Goal: Use online tool/utility: Utilize a website feature to perform a specific function

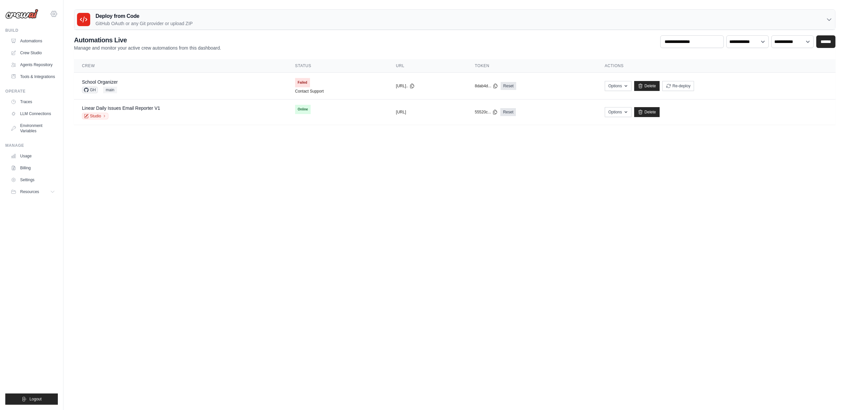
click at [53, 15] on icon at bounding box center [54, 14] width 2 height 2
click at [38, 180] on link "Settings" at bounding box center [34, 180] width 50 height 11
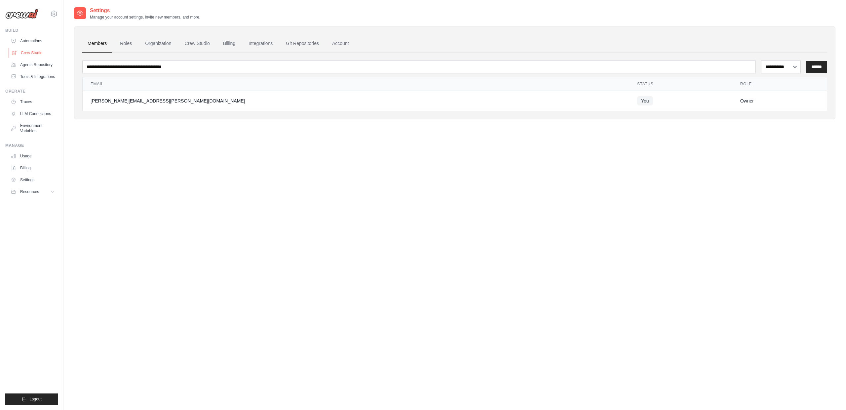
click at [30, 49] on link "Crew Studio" at bounding box center [34, 53] width 50 height 11
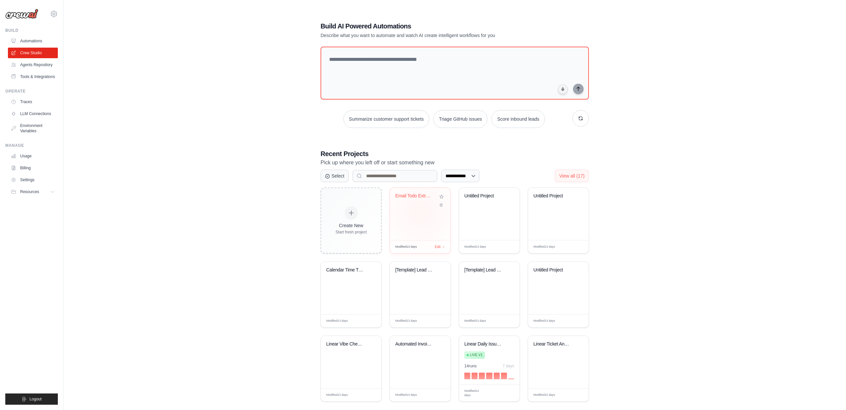
click at [421, 212] on div "Email Todo Extractor to ClickUp" at bounding box center [420, 214] width 60 height 52
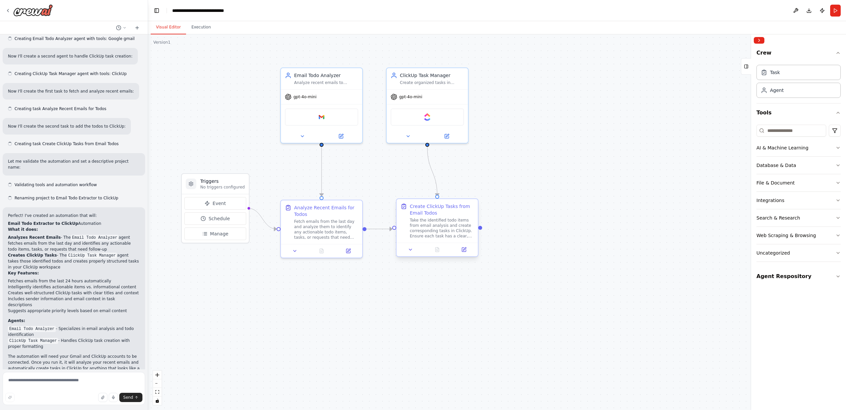
scroll to position [419, 0]
click at [61, 166] on div "Read through my emails from the last day and see if there is anything that look…" at bounding box center [74, 201] width 148 height 335
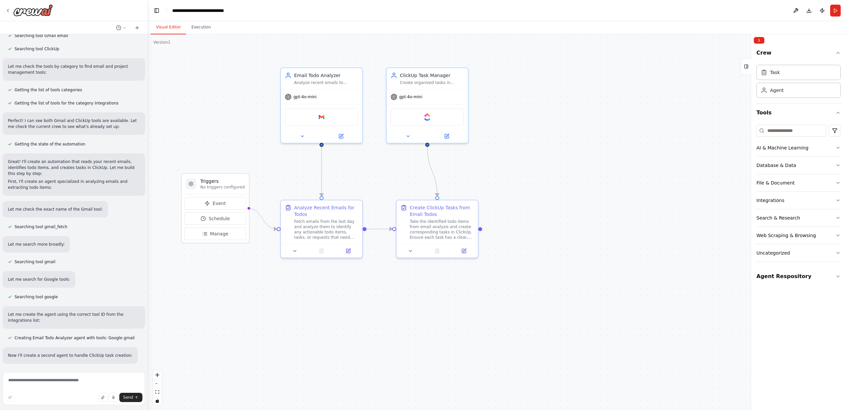
scroll to position [108, 0]
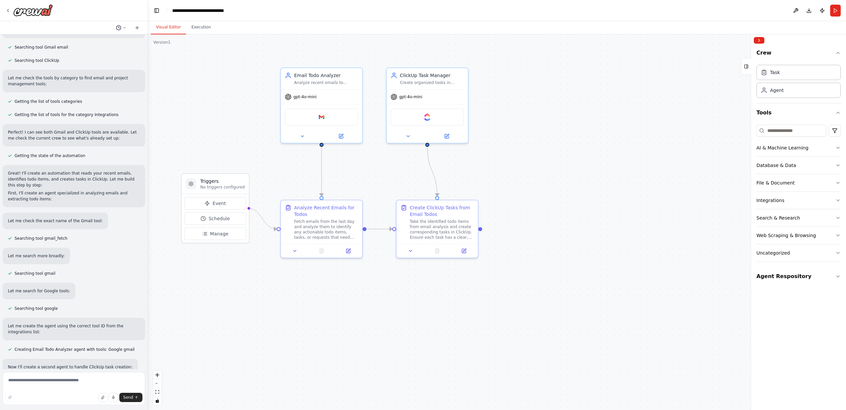
click at [122, 27] on button at bounding box center [121, 28] width 16 height 8
click at [122, 27] on div at bounding box center [74, 205] width 148 height 410
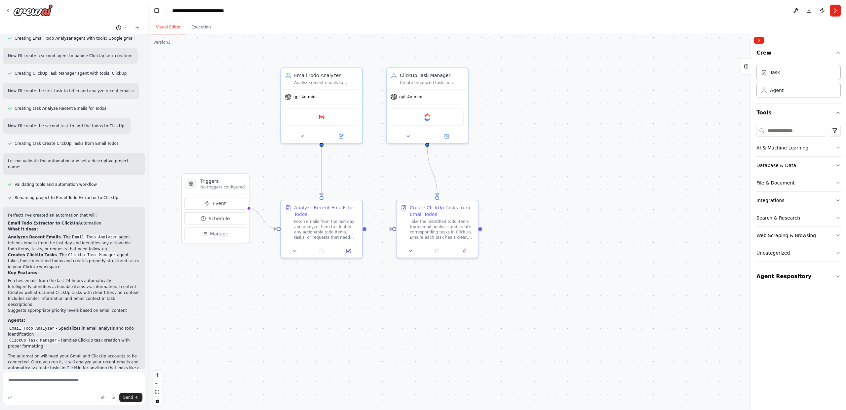
click at [119, 27] on icon at bounding box center [118, 27] width 5 height 5
click at [103, 40] on span "Read through my emails from the last day and see if there is anything that look…" at bounding box center [101, 41] width 60 height 5
click at [125, 28] on icon at bounding box center [125, 28] width 4 height 4
click at [123, 107] on div at bounding box center [74, 205] width 148 height 410
click at [40, 381] on textarea at bounding box center [74, 388] width 142 height 33
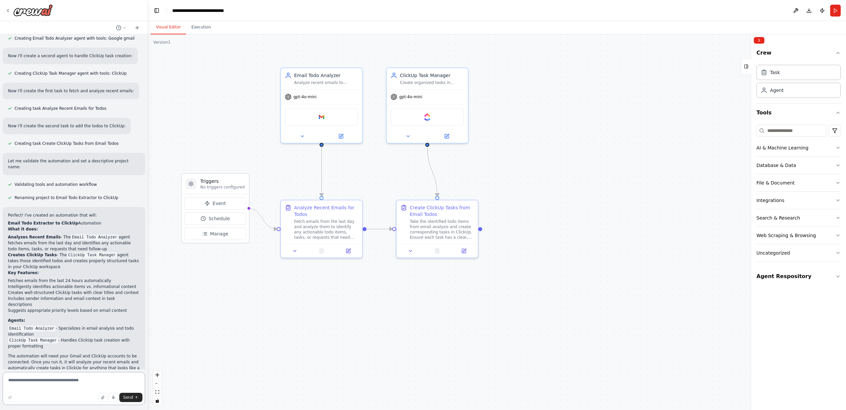
type textarea "*"
type textarea "**********"
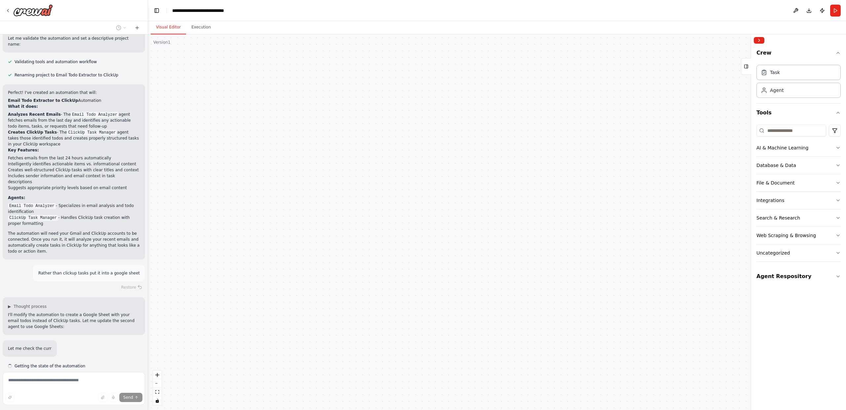
scroll to position [555, 0]
